Goal: Task Accomplishment & Management: Complete application form

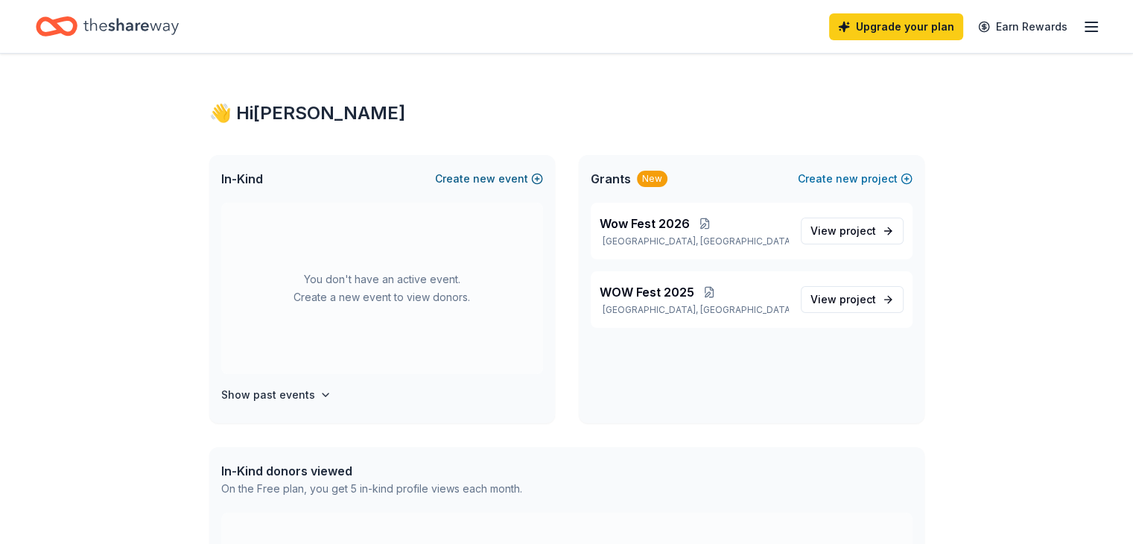
click at [480, 177] on span "new" at bounding box center [484, 179] width 22 height 18
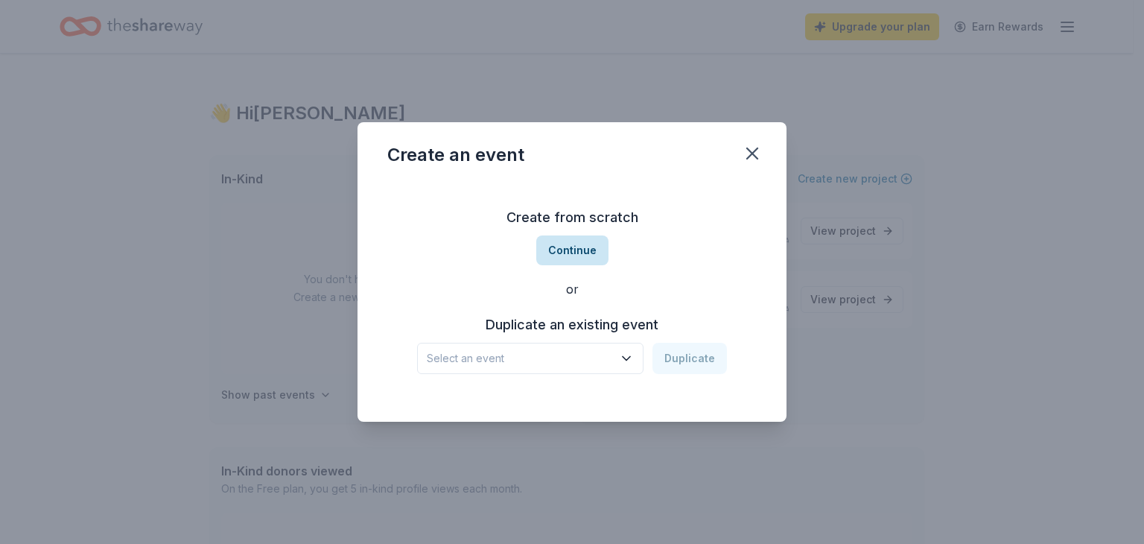
click at [585, 248] on button "Continue" at bounding box center [572, 250] width 72 height 30
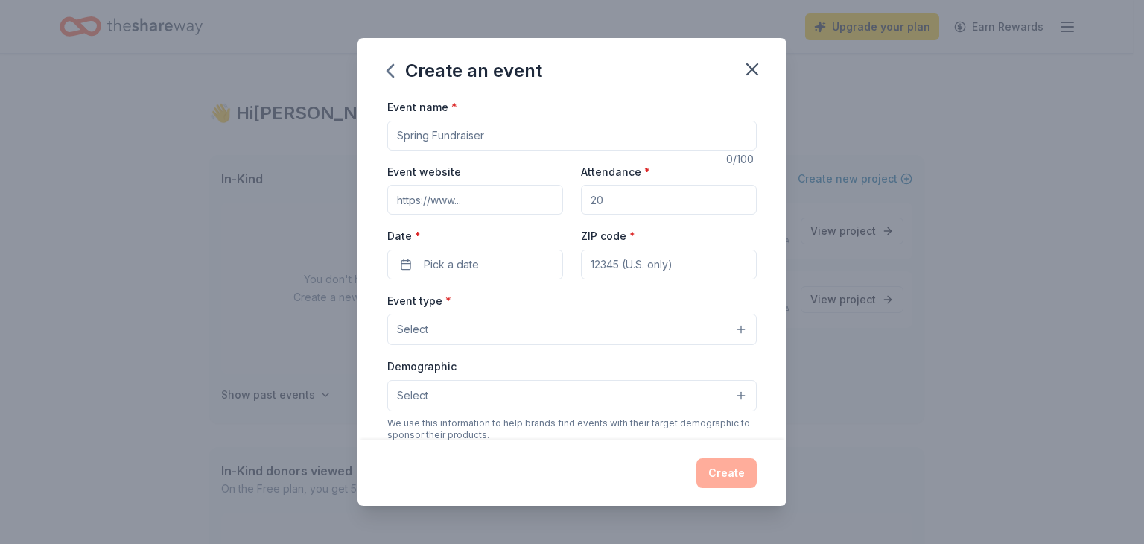
click at [485, 130] on input "Event name *" at bounding box center [571, 136] width 369 height 30
type input "Fall Festival 2025"
drag, startPoint x: 630, startPoint y: 197, endPoint x: 589, endPoint y: 202, distance: 41.2
click at [589, 202] on input "Attendance *" at bounding box center [669, 200] width 176 height 30
type input "100"
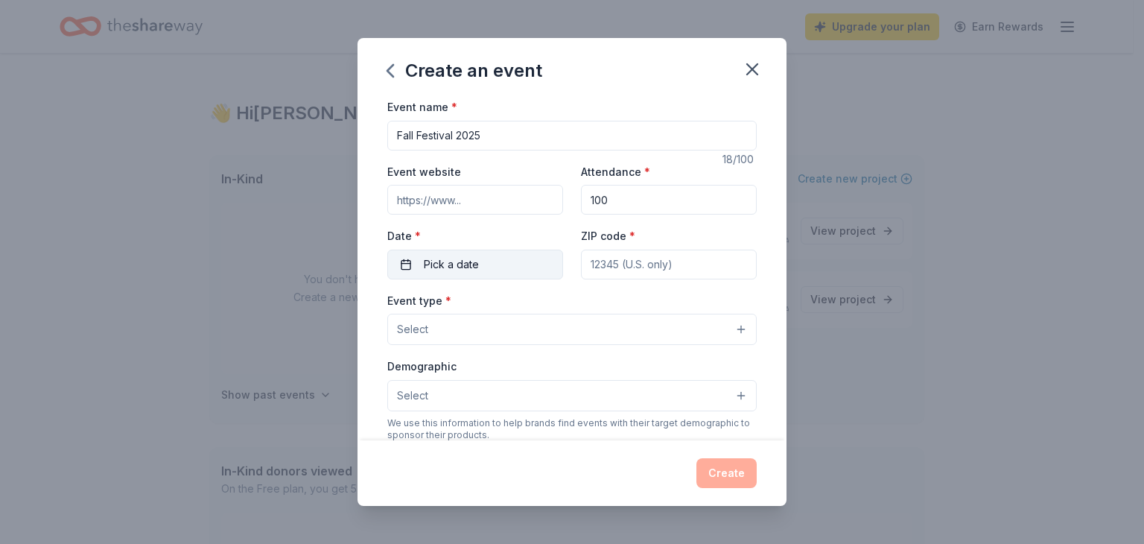
click at [457, 263] on span "Pick a date" at bounding box center [451, 264] width 55 height 18
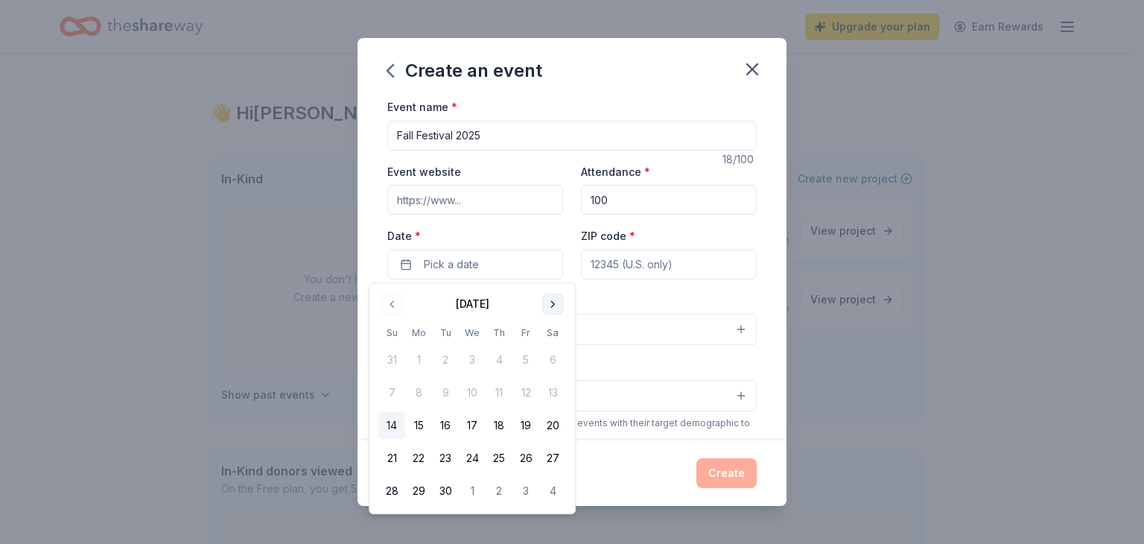
click at [554, 302] on button "Go to next month" at bounding box center [552, 303] width 21 height 21
click at [554, 451] on button "25" at bounding box center [552, 458] width 27 height 27
click at [621, 266] on input "ZIP code *" at bounding box center [669, 265] width 176 height 30
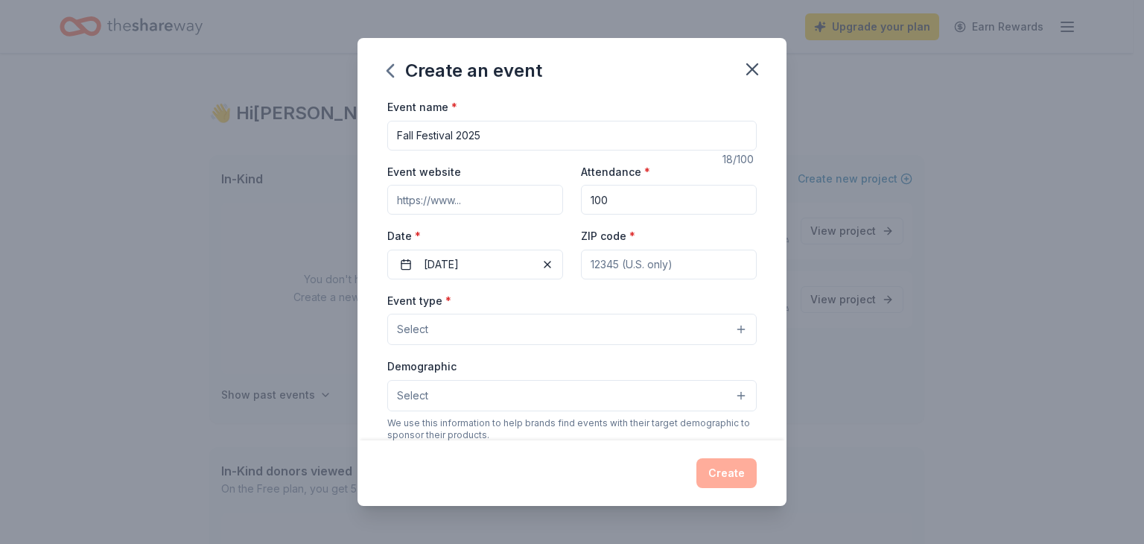
type input "7"
type input "46312"
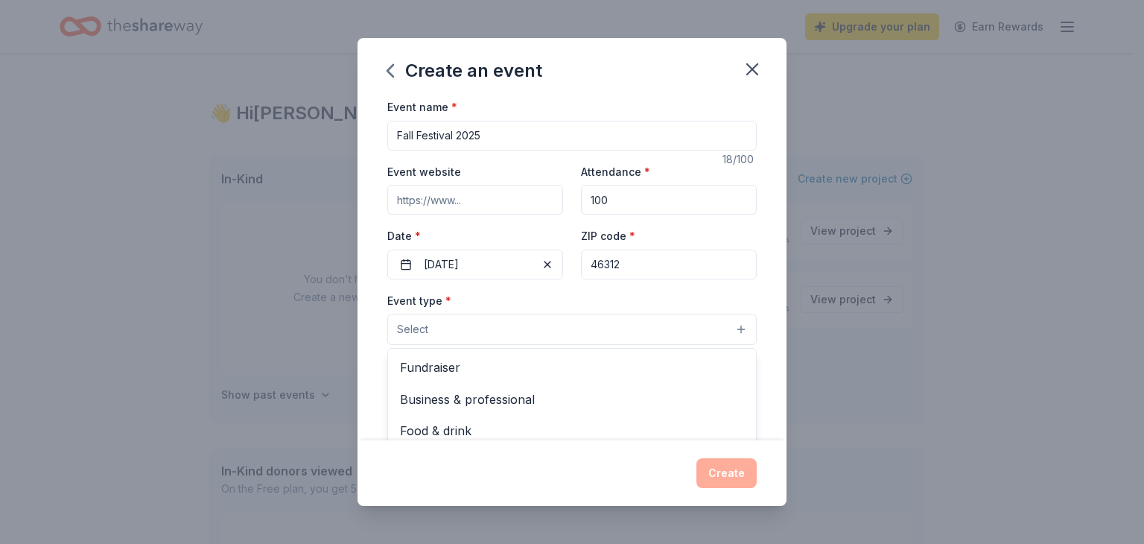
click at [579, 320] on button "Select" at bounding box center [571, 329] width 369 height 31
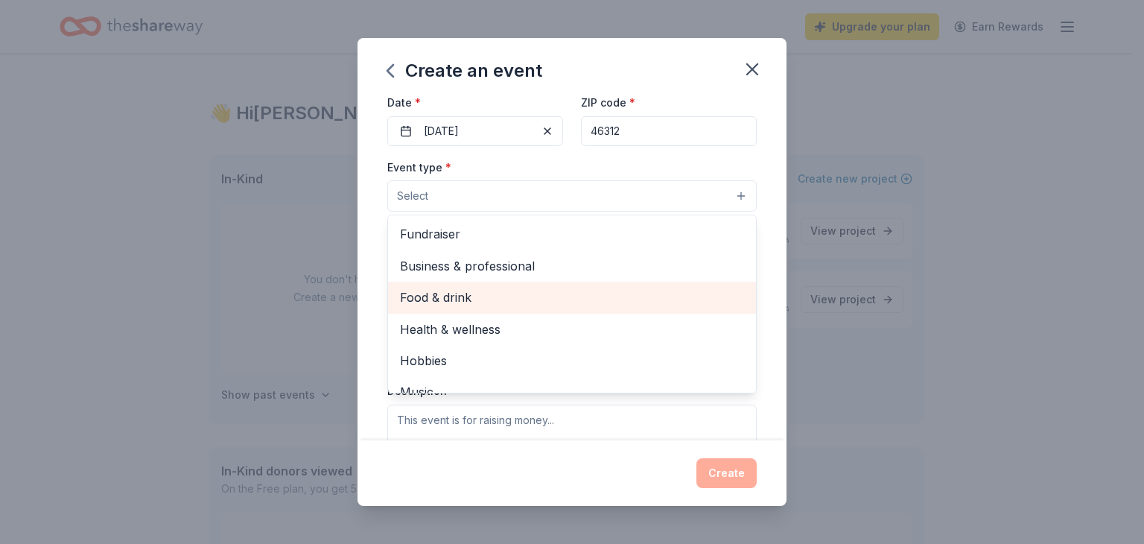
click at [470, 286] on div "Food & drink" at bounding box center [572, 297] width 368 height 31
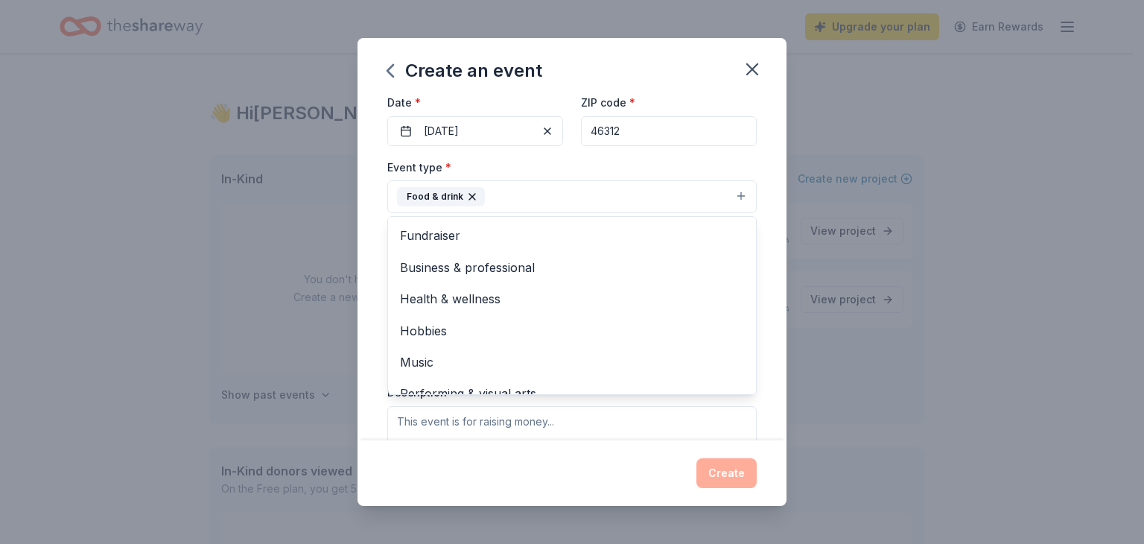
click at [752, 325] on div "Event name * Fall Festival 2025 18 /100 Event website Attendance * 100 Date * […" at bounding box center [572, 269] width 429 height 343
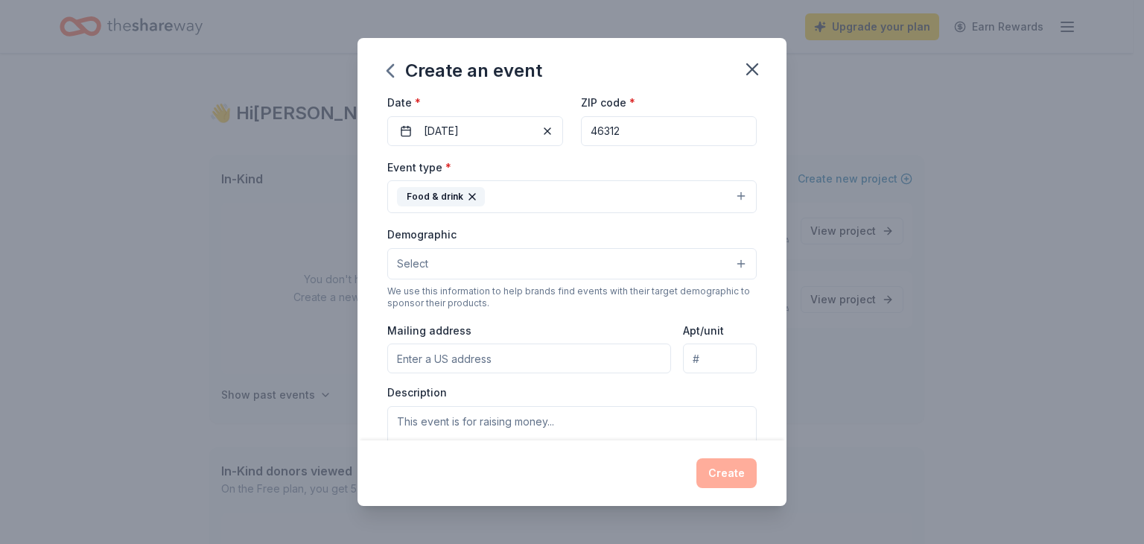
click at [727, 267] on button "Select" at bounding box center [571, 263] width 369 height 31
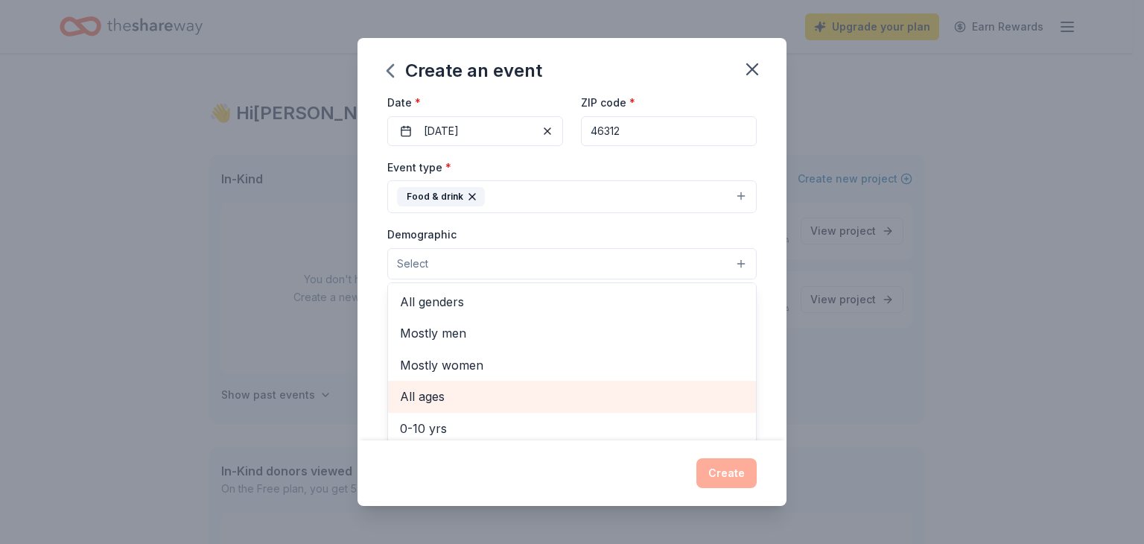
click at [708, 387] on span "All ages" at bounding box center [572, 396] width 344 height 19
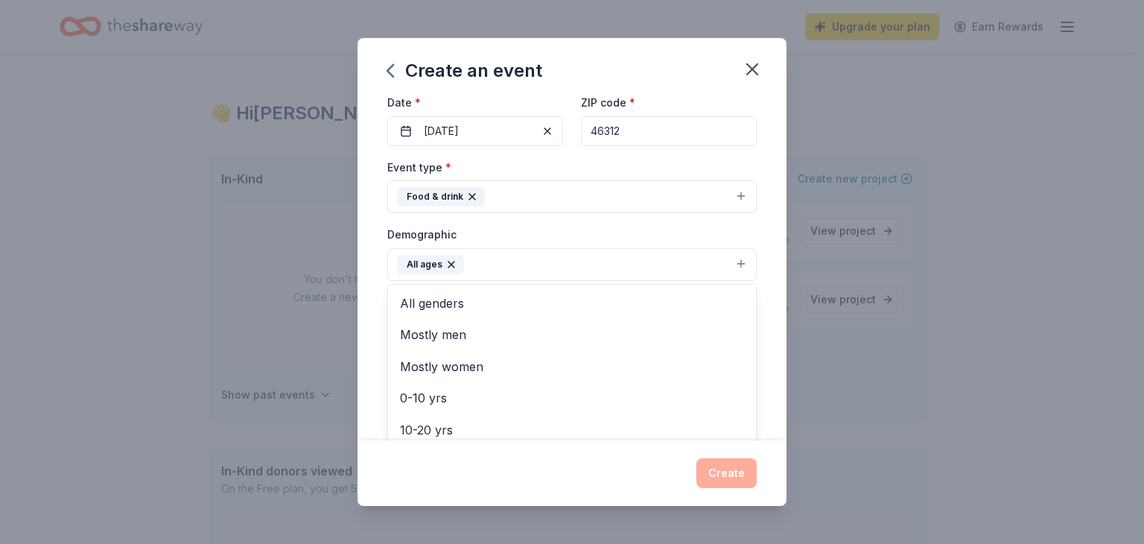
click at [769, 381] on div "Event name * Fall Festival 2025 18 /100 Event website Attendance * 100 Date * […" at bounding box center [572, 269] width 429 height 343
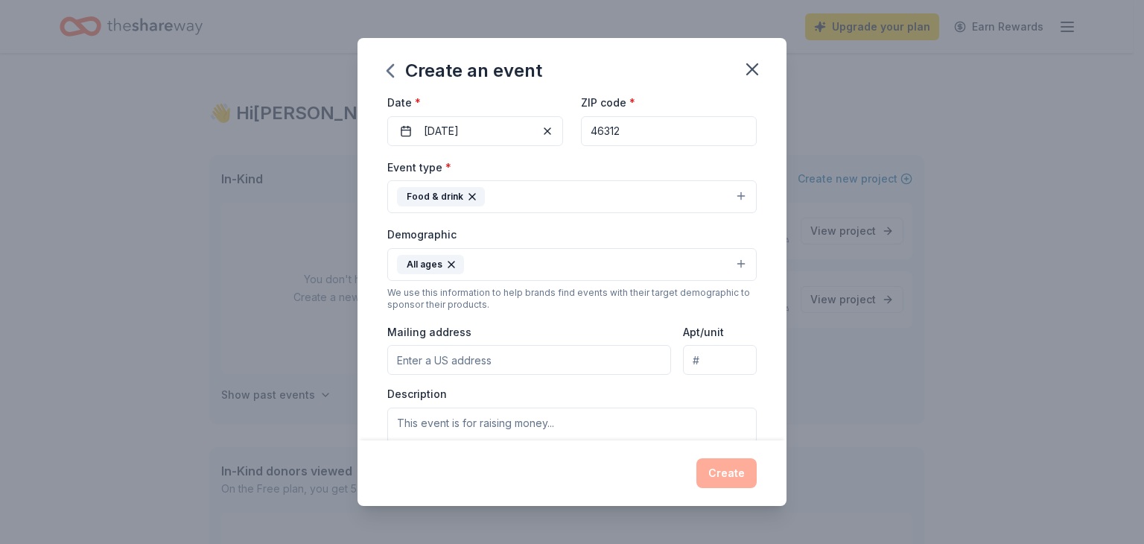
click at [542, 354] on input "Mailing address" at bounding box center [529, 360] width 284 height 30
type input "[STREET_ADDRESS]"
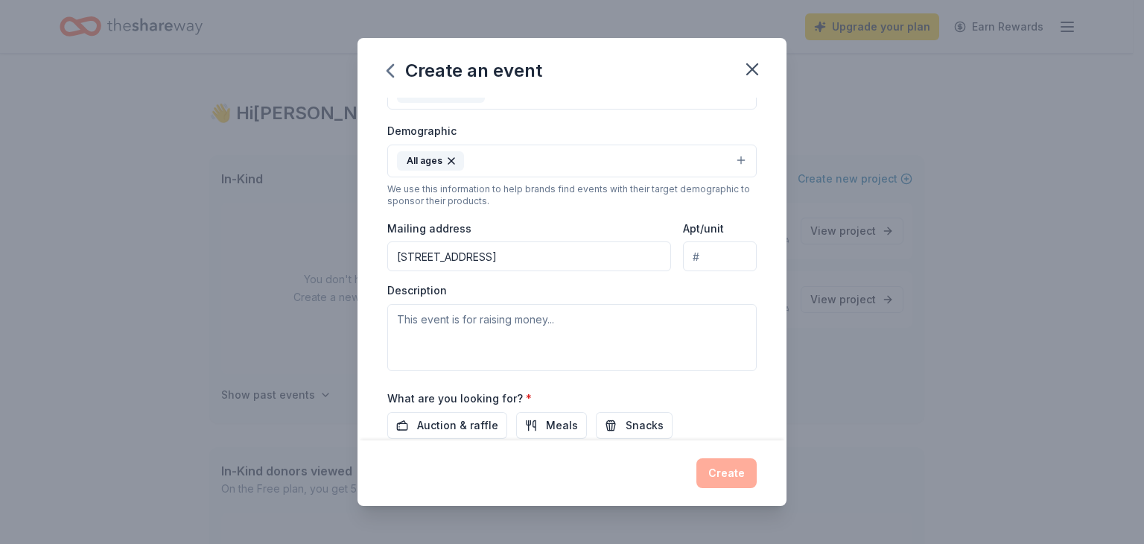
scroll to position [242, 0]
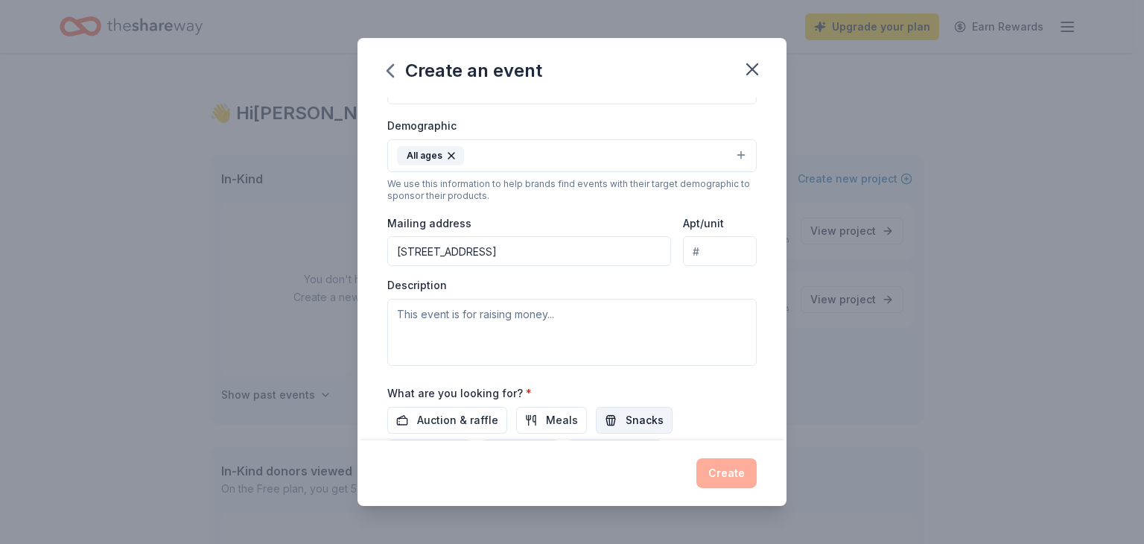
click at [610, 415] on button "Snacks" at bounding box center [634, 420] width 77 height 27
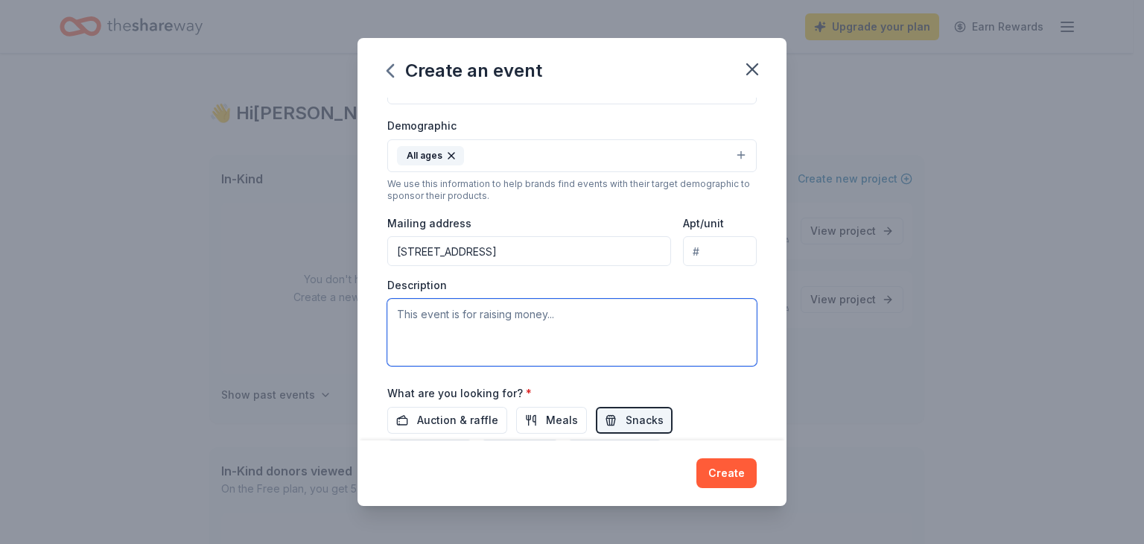
click at [486, 319] on textarea at bounding box center [571, 332] width 369 height 67
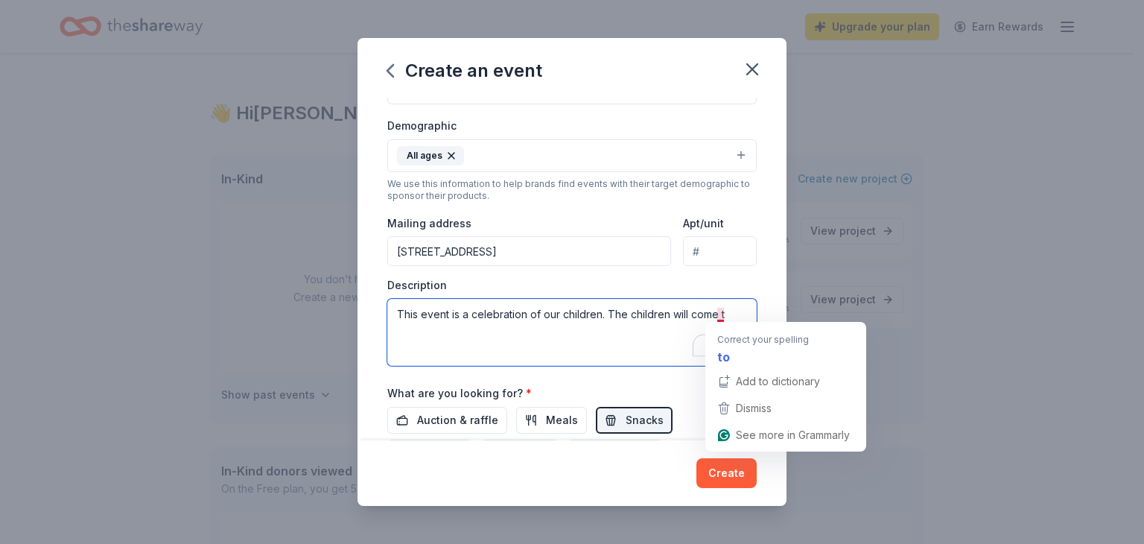
click at [726, 313] on textarea "This event is a celebration of our children. The children will come t" at bounding box center [571, 332] width 369 height 67
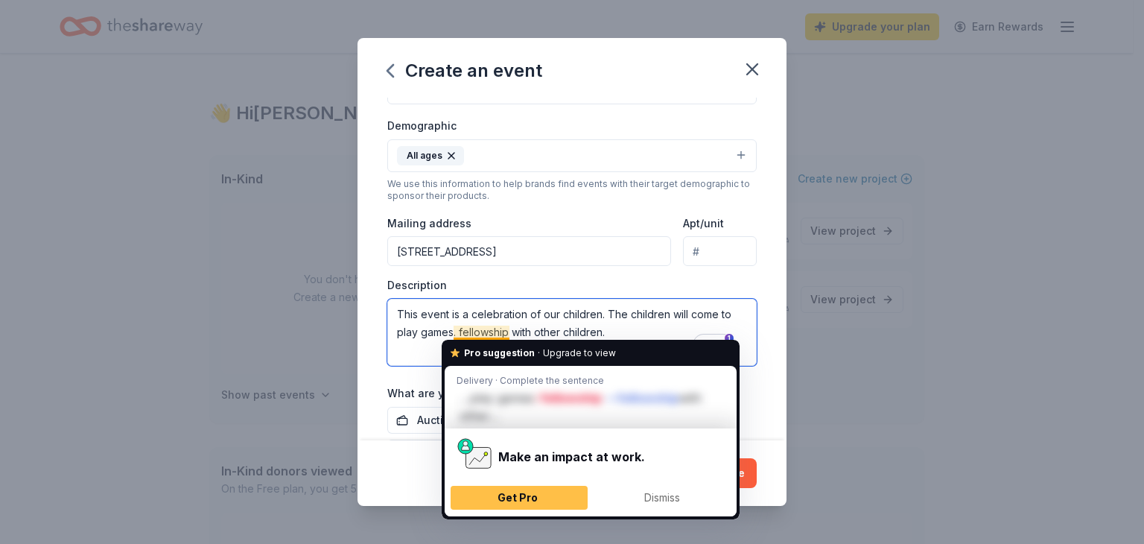
click at [456, 333] on textarea "This event is a celebration of our children. The children will come to play gam…" at bounding box center [571, 332] width 369 height 67
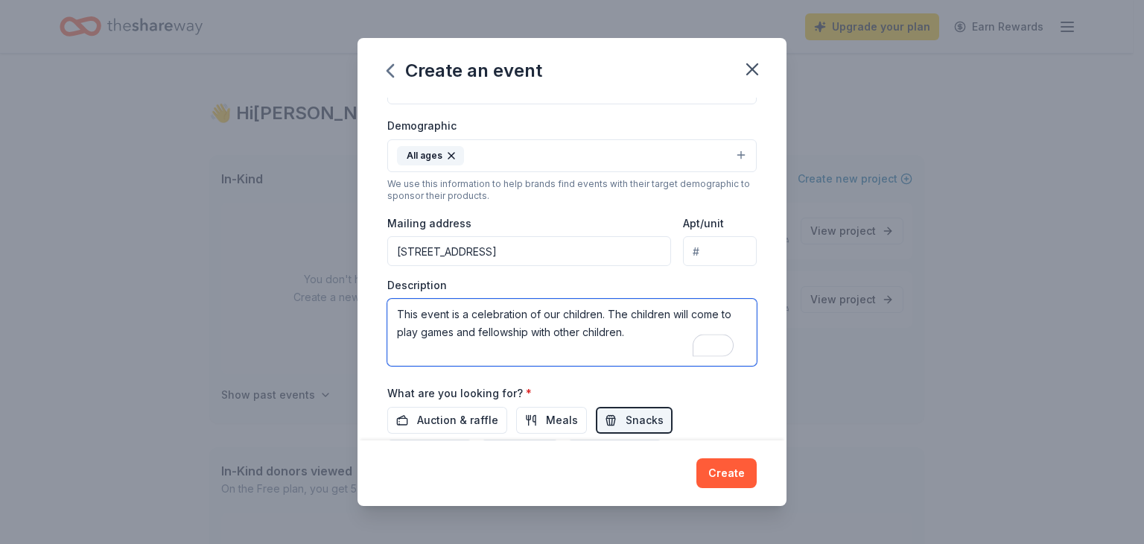
click at [630, 334] on textarea "This event is a celebration of our children. The children will come to play gam…" at bounding box center [571, 332] width 369 height 67
type textarea "This event is a celebration of our children. The children will come to play gam…"
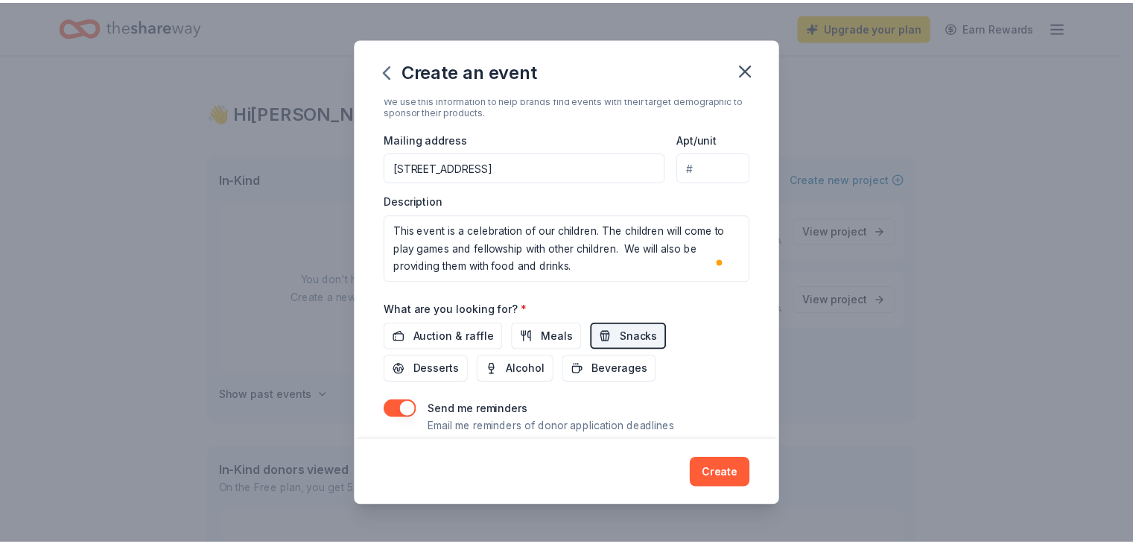
scroll to position [372, 0]
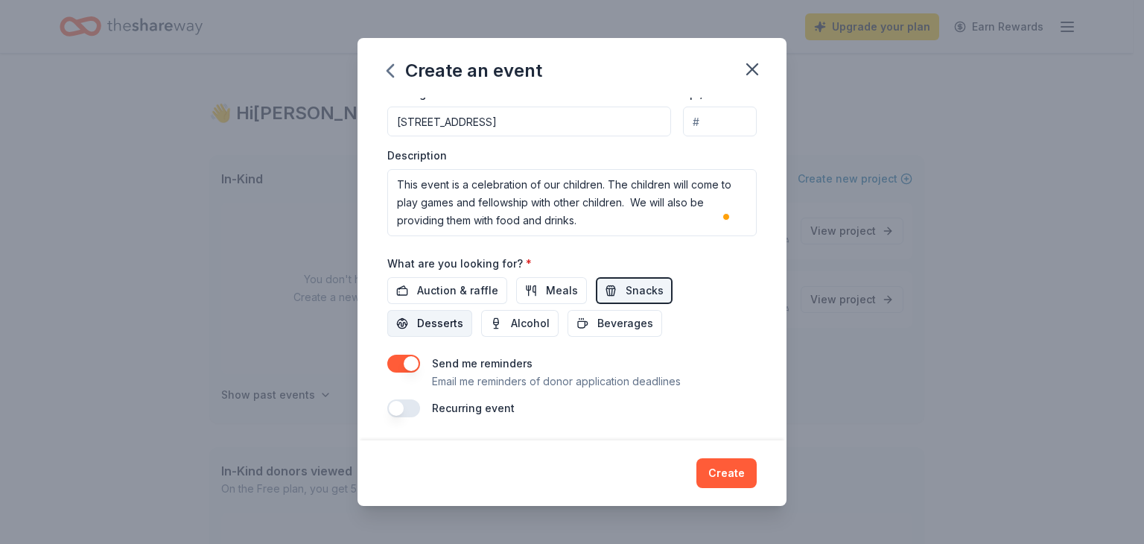
click at [428, 323] on span "Desserts" at bounding box center [440, 323] width 46 height 18
click at [446, 290] on span "Auction & raffle" at bounding box center [457, 291] width 81 height 18
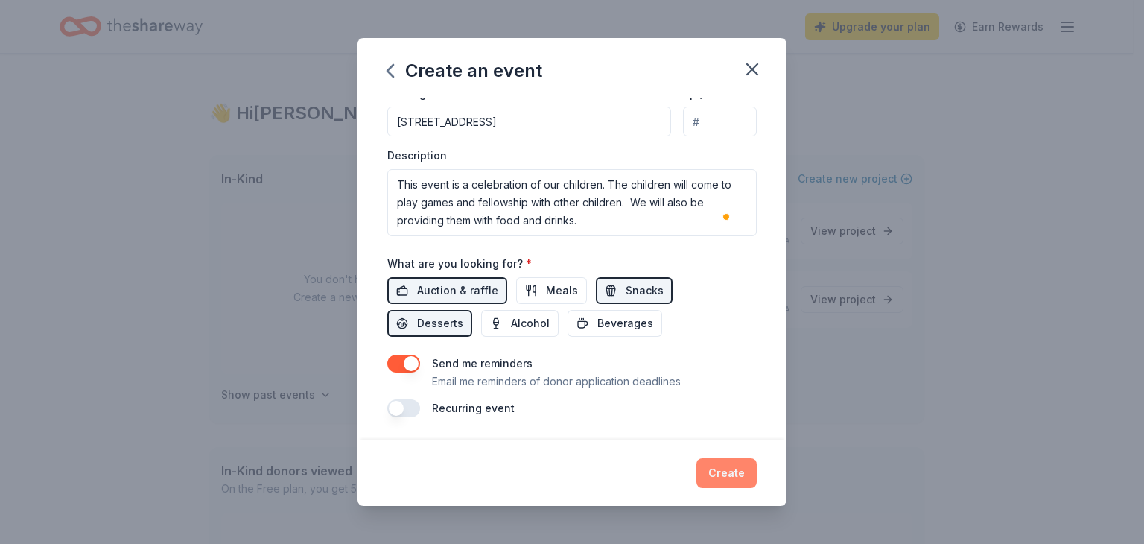
click at [717, 468] on button "Create" at bounding box center [726, 473] width 60 height 30
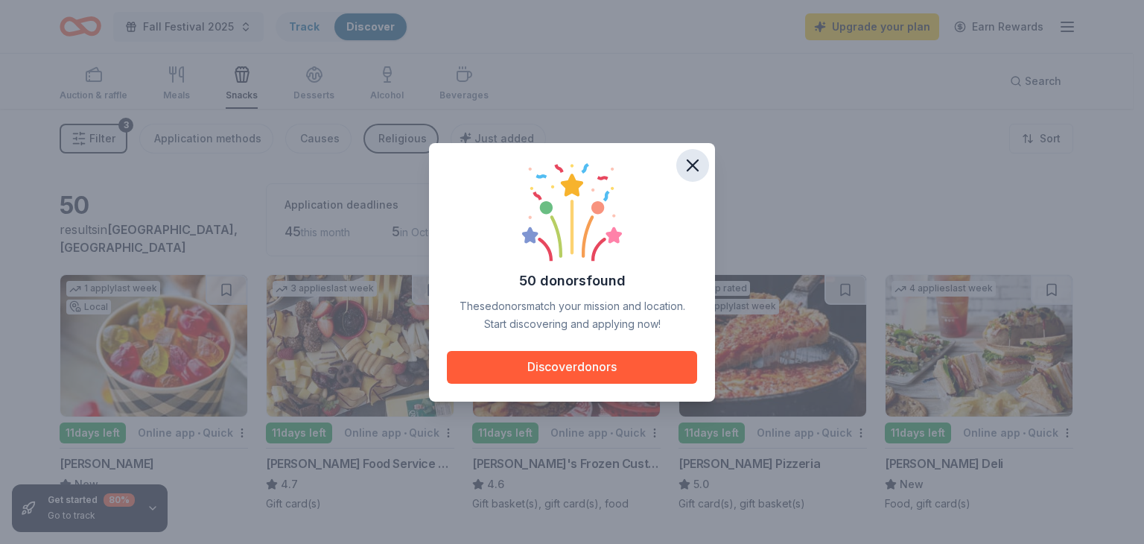
click at [693, 162] on icon "button" at bounding box center [692, 165] width 21 height 21
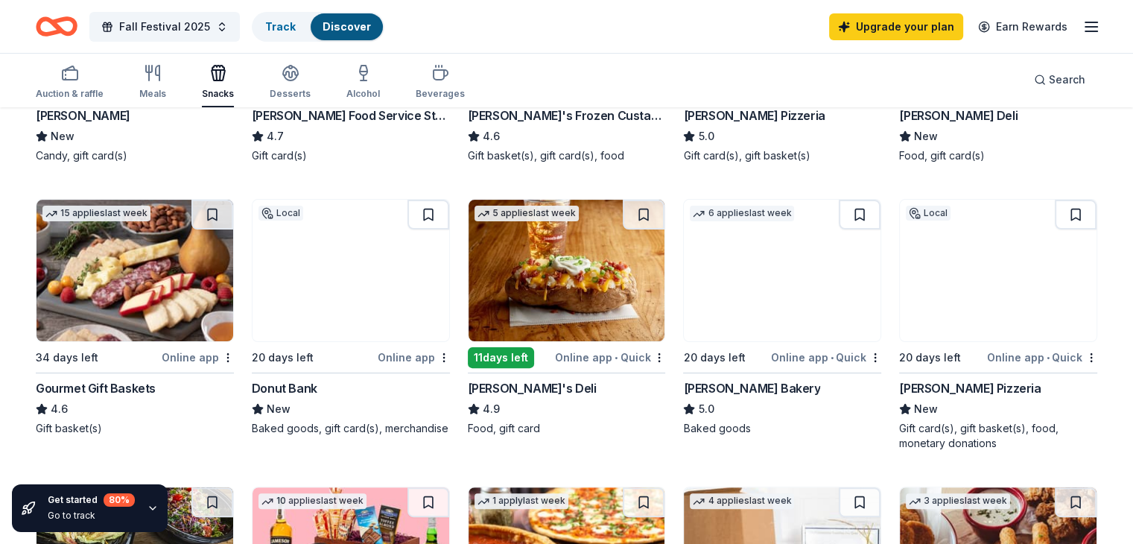
scroll to position [346, 0]
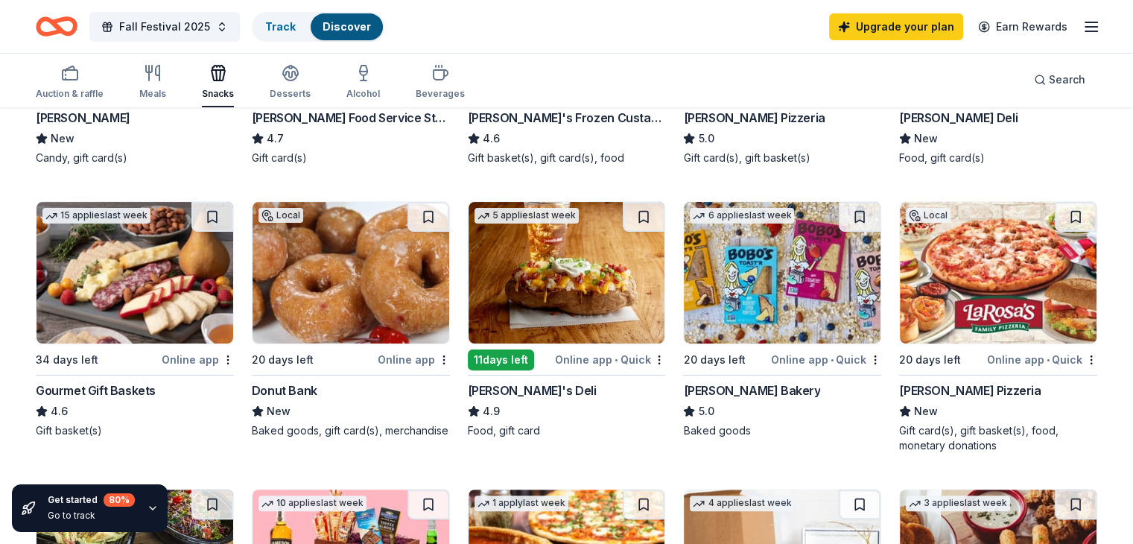
click at [724, 109] on div "[PERSON_NAME] Pizzeria" at bounding box center [754, 118] width 142 height 18
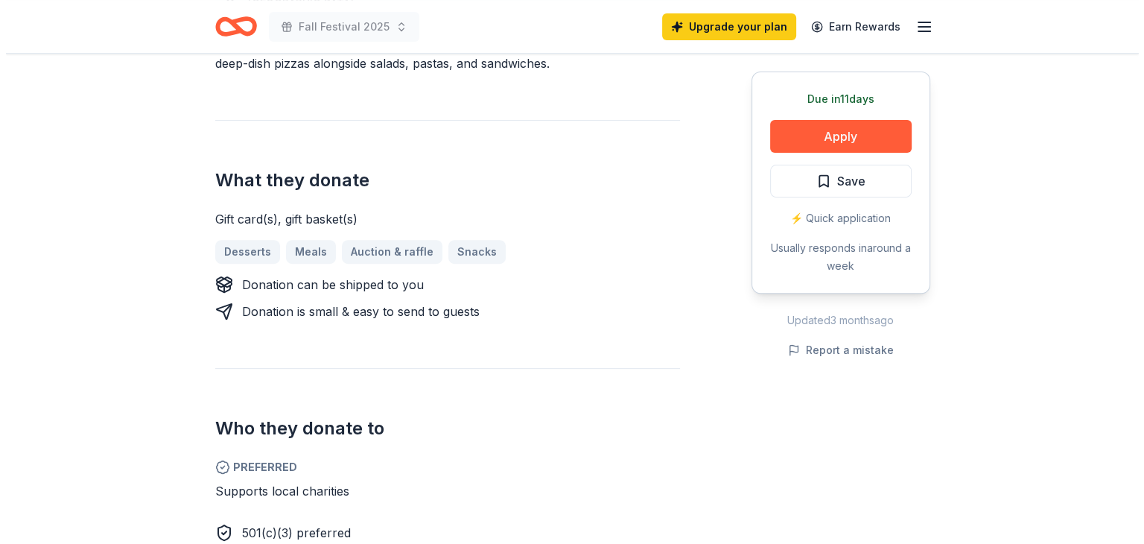
scroll to position [501, 0]
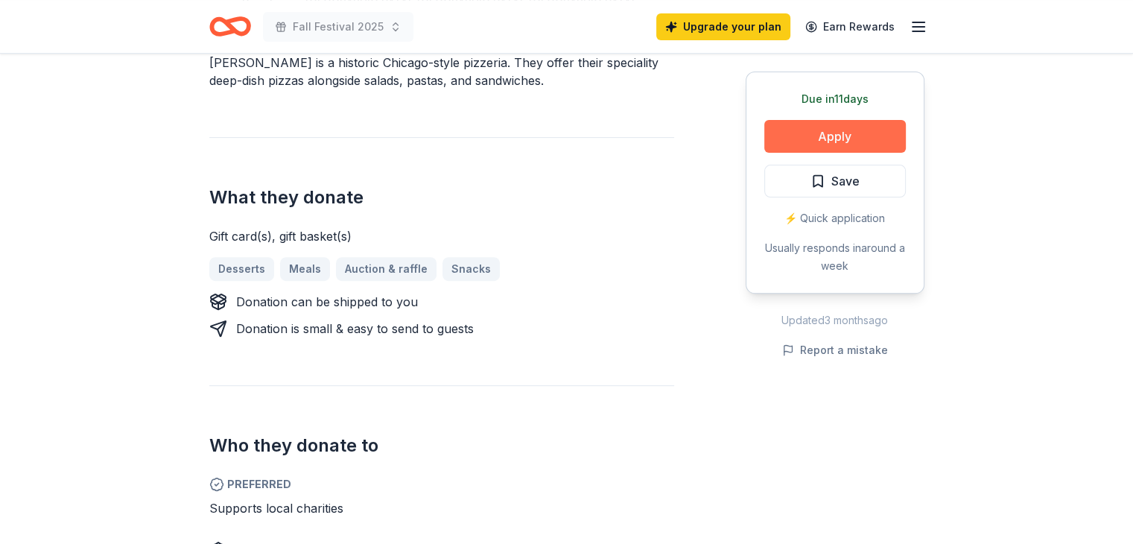
click at [816, 133] on button "Apply" at bounding box center [835, 136] width 142 height 33
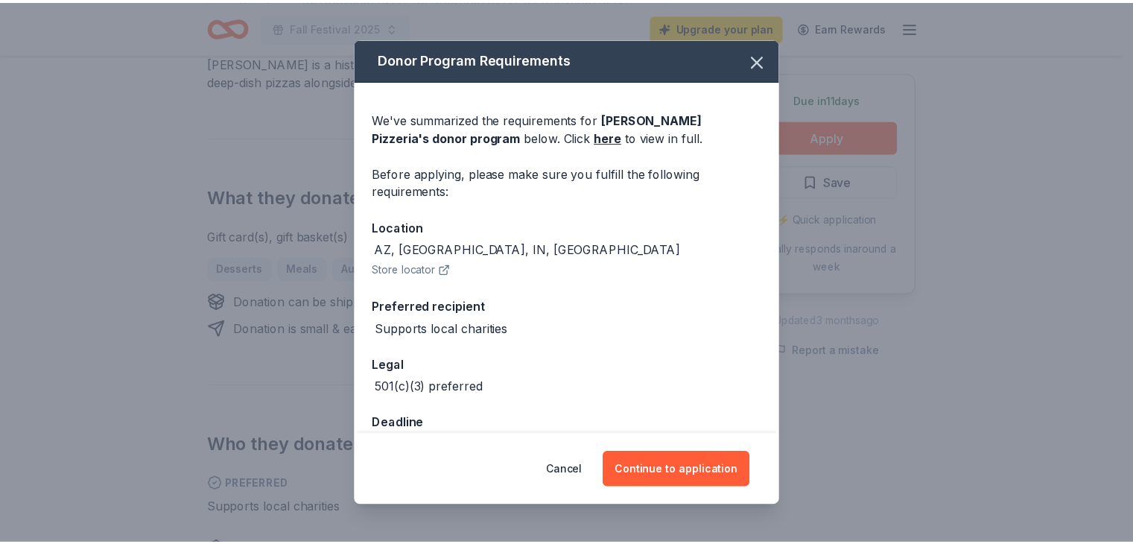
scroll to position [40, 0]
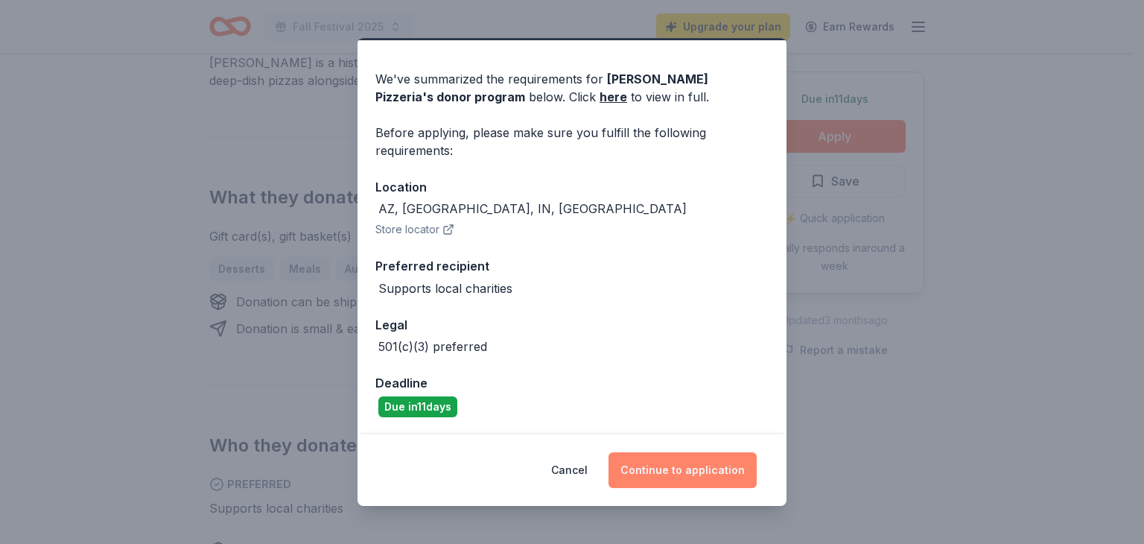
click at [724, 469] on button "Continue to application" at bounding box center [683, 470] width 148 height 36
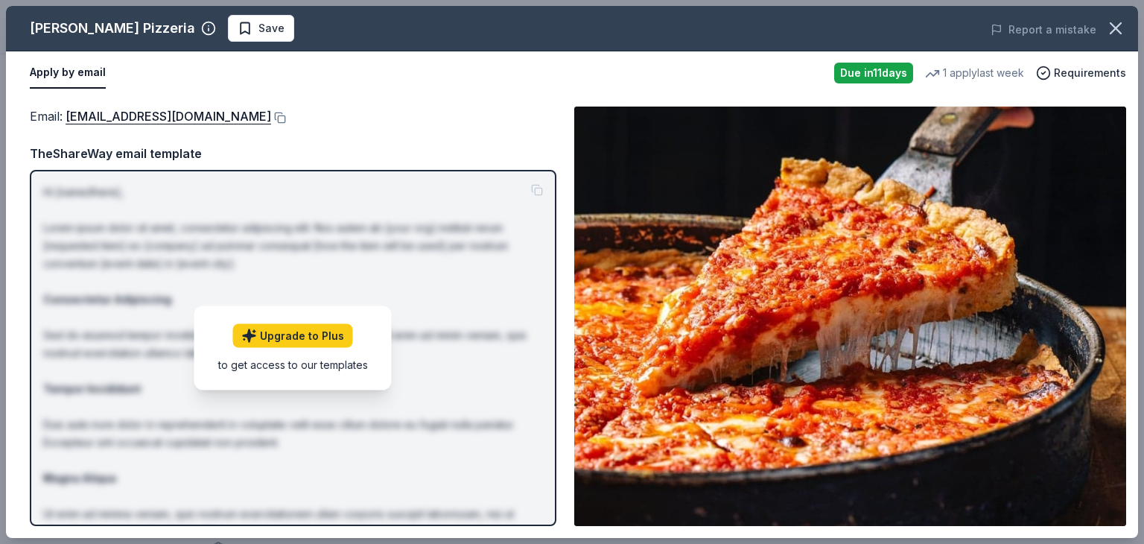
drag, startPoint x: 1141, startPoint y: 109, endPoint x: 1143, endPoint y: 197, distance: 87.9
click at [1132, 197] on div "Lou Malnati's Pizzeria Save Report a mistake Apply by email Due in 11 days 1 ap…" at bounding box center [572, 272] width 1144 height 544
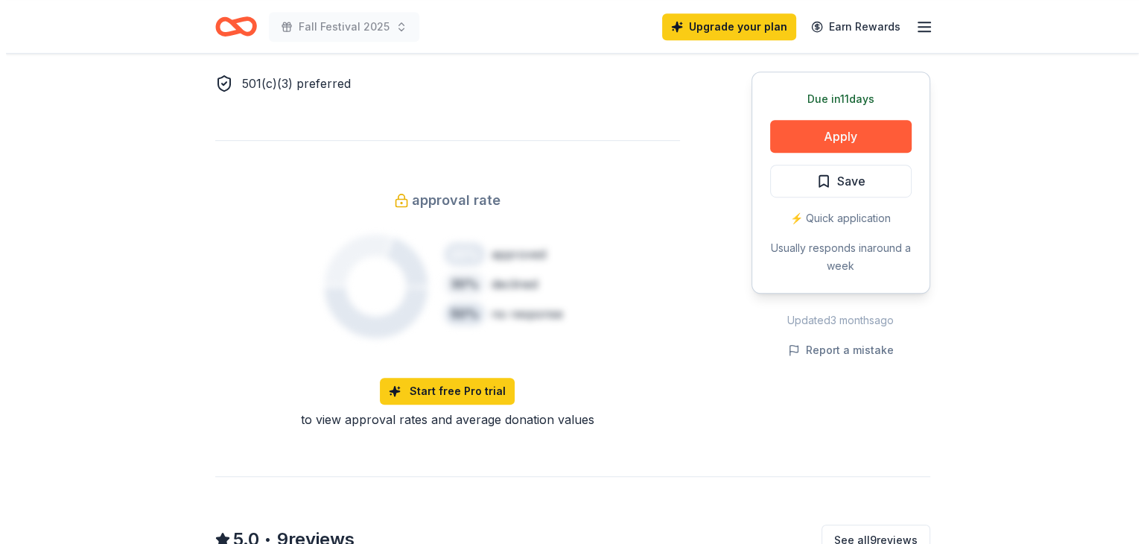
scroll to position [970, 0]
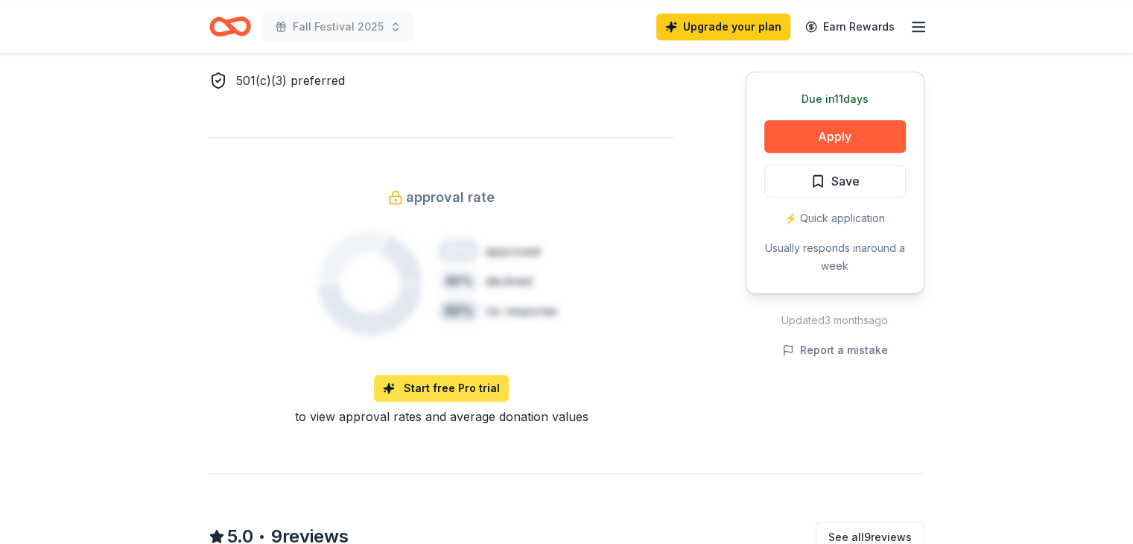
click at [456, 375] on link "Start free Pro trial" at bounding box center [441, 388] width 135 height 27
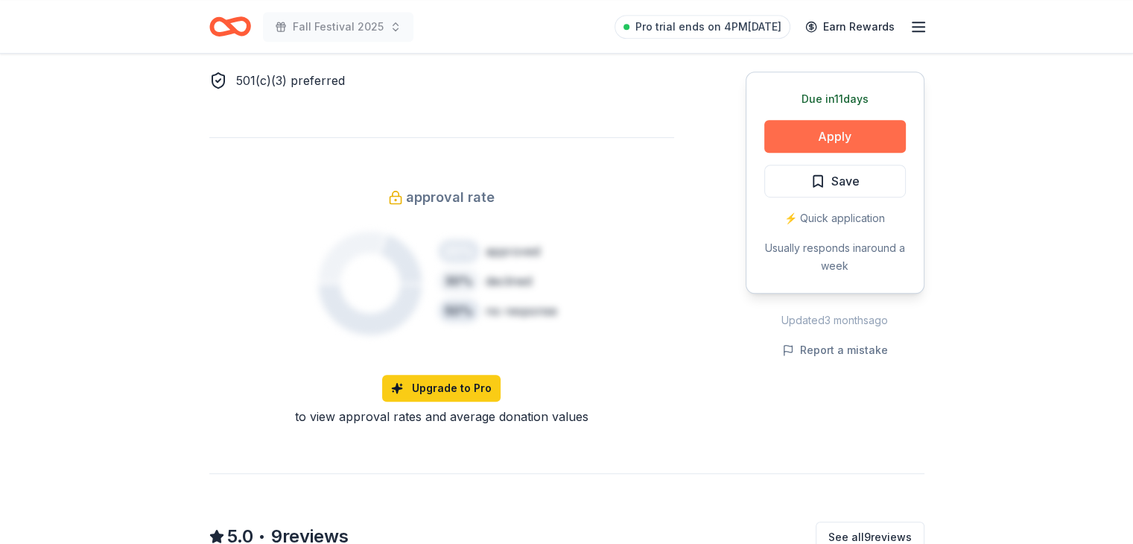
click at [836, 133] on button "Apply" at bounding box center [835, 136] width 142 height 33
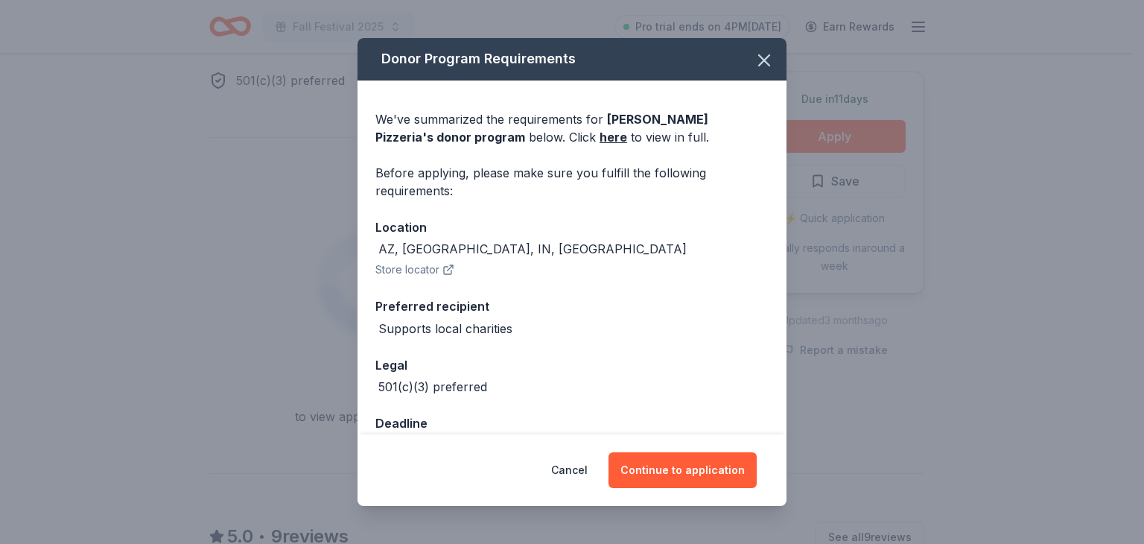
scroll to position [40, 0]
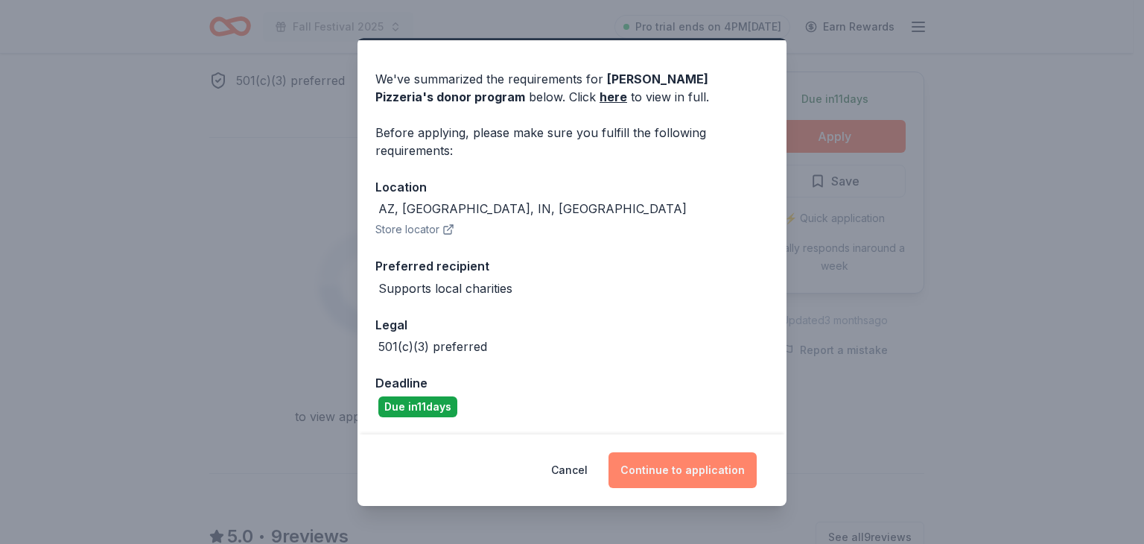
click at [670, 466] on button "Continue to application" at bounding box center [683, 470] width 148 height 36
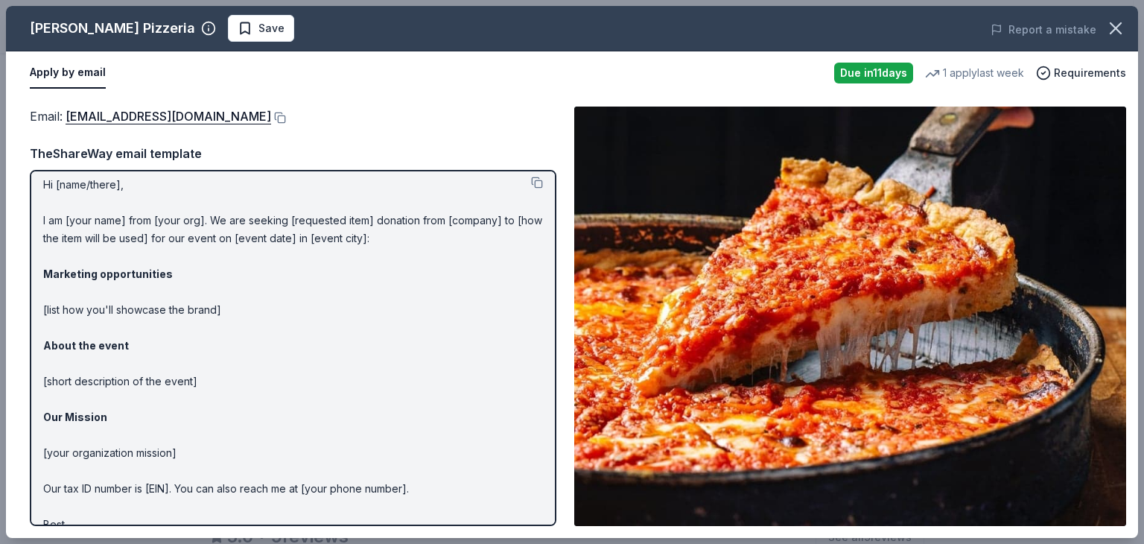
scroll to position [6, 0]
click at [531, 181] on button at bounding box center [537, 184] width 12 height 12
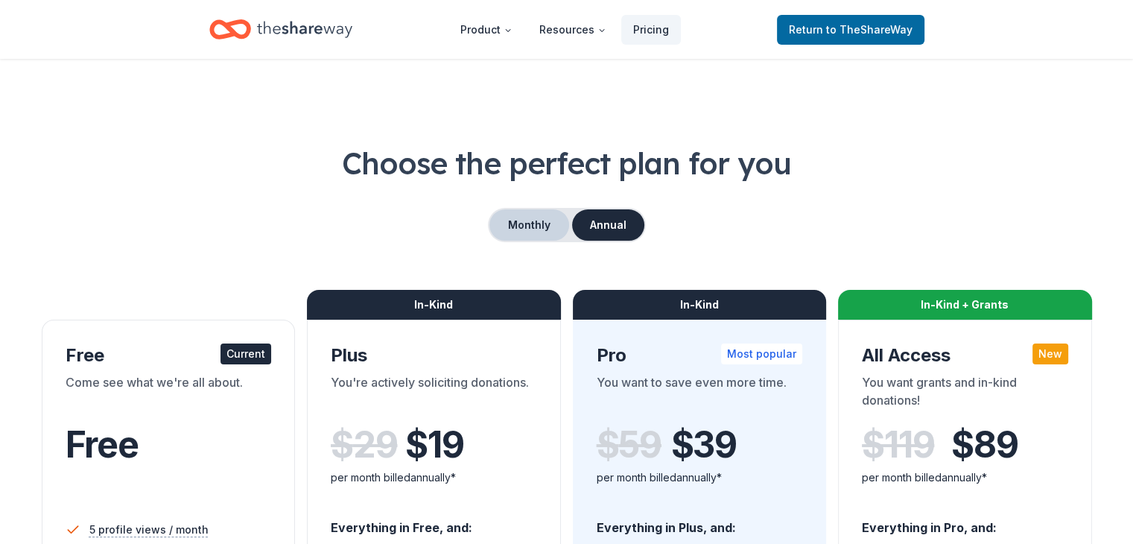
click at [527, 226] on button "Monthly" at bounding box center [529, 224] width 80 height 31
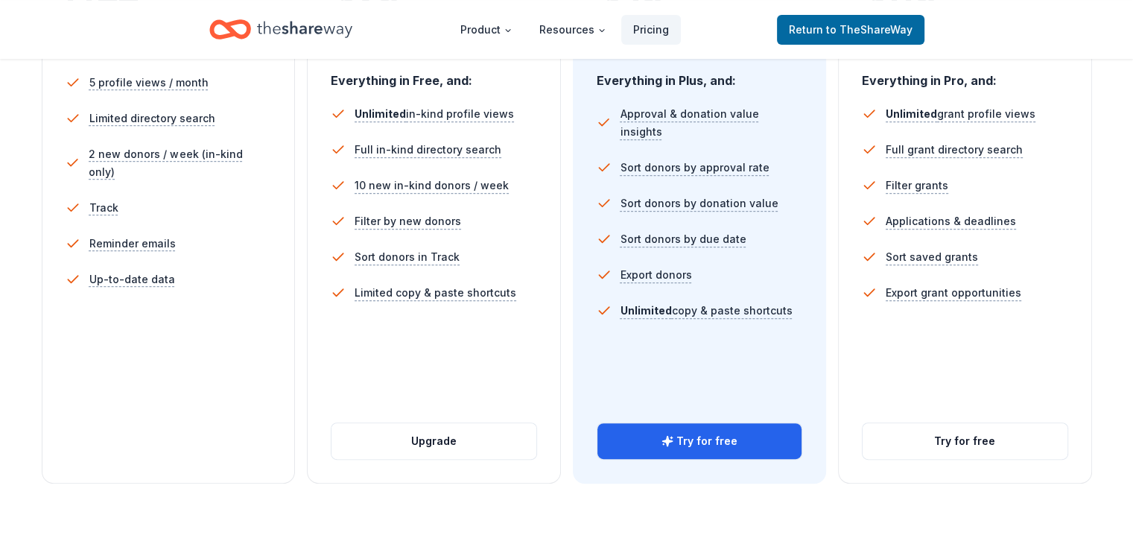
scroll to position [460, 0]
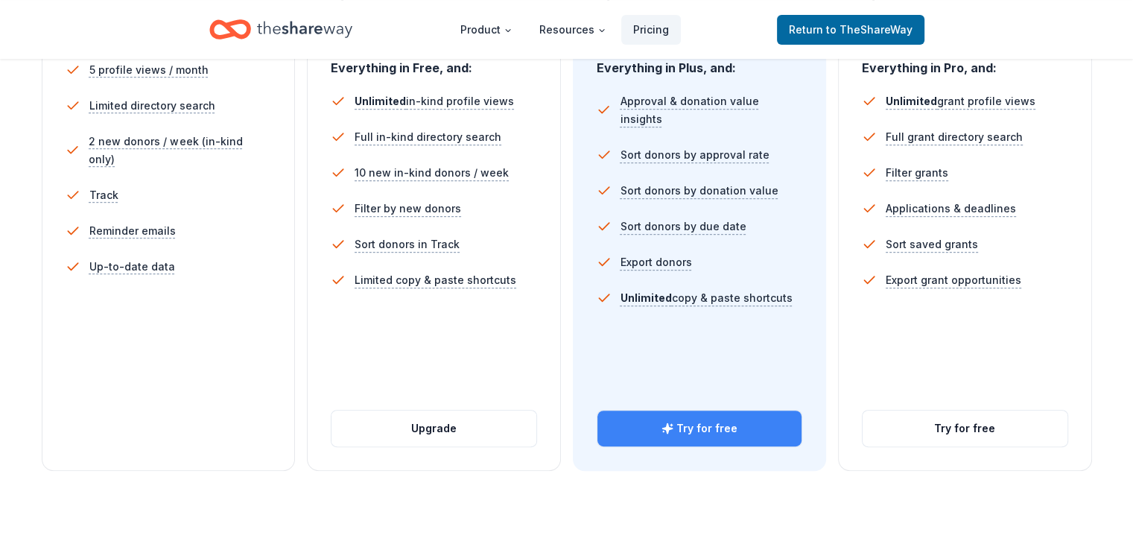
click at [704, 410] on button "Try for free" at bounding box center [699, 428] width 205 height 36
